Goal: Navigation & Orientation: Go to known website

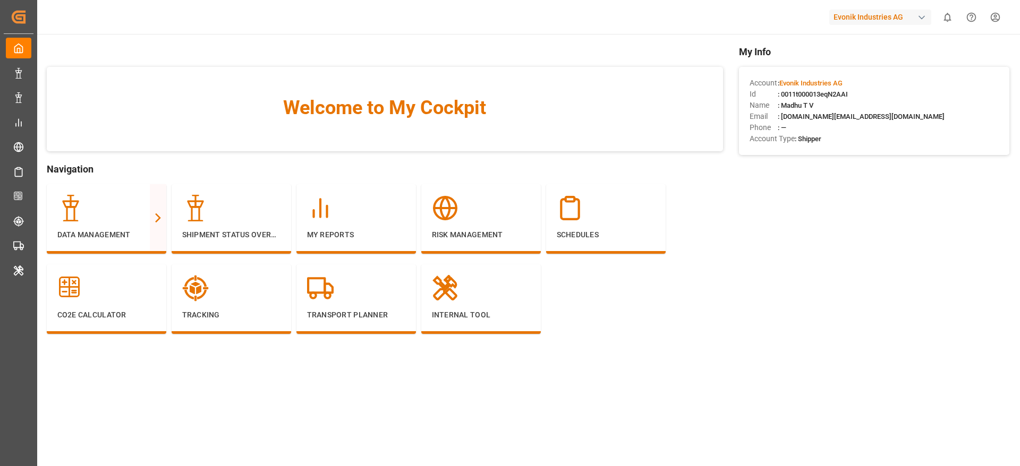
click at [905, 14] on div "Evonik Industries AG" at bounding box center [880, 17] width 102 height 15
type input "pochteca"
click at [867, 72] on span "Pochteca" at bounding box center [847, 67] width 45 height 11
